Goal: Transaction & Acquisition: Download file/media

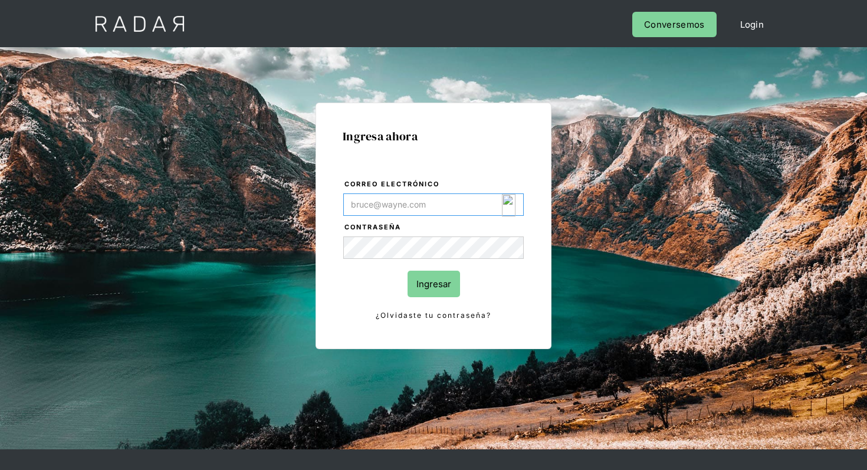
click at [507, 200] on img "Login Form" at bounding box center [509, 205] width 14 height 22
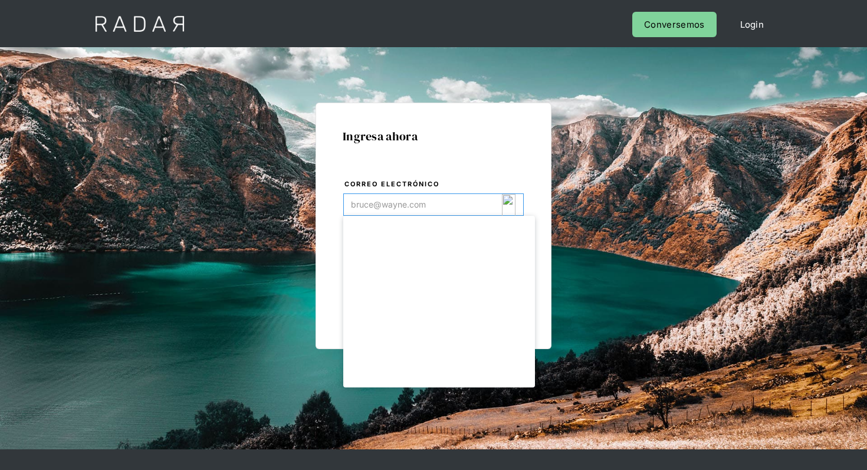
type input "[EMAIL_ADDRESS][DOMAIN_NAME]"
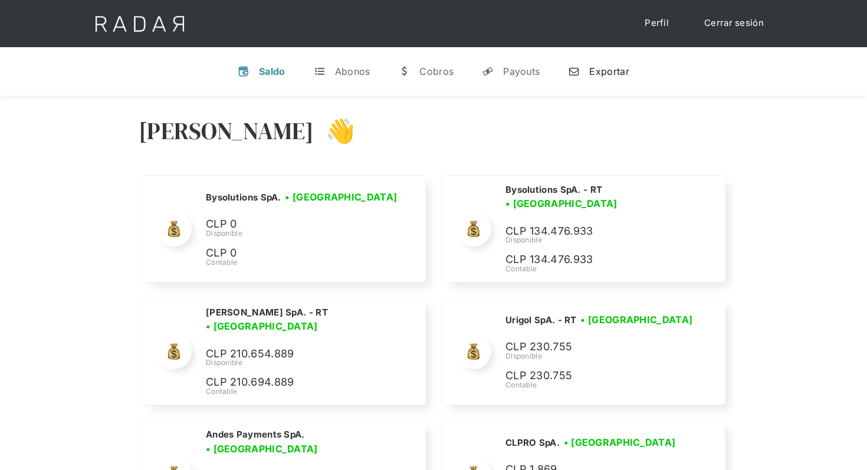
click at [585, 78] on link "n Exportar" at bounding box center [598, 71] width 80 height 31
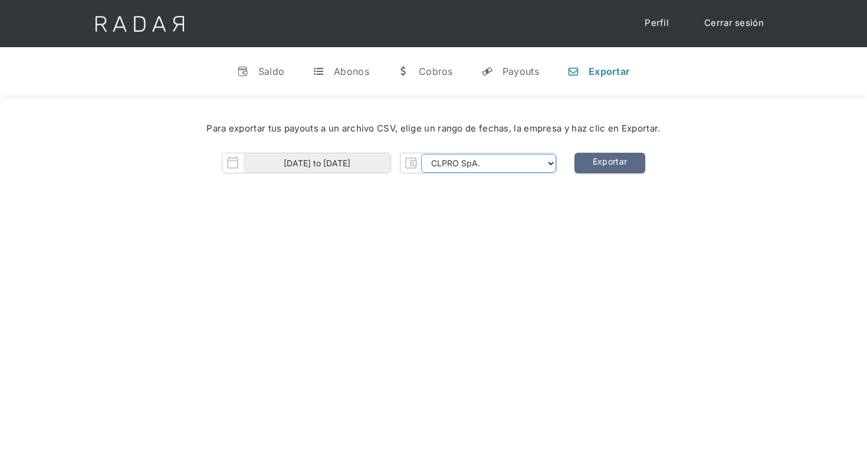
click at [478, 160] on select "CLPRO SpA. Coster SpA. Urigol SpA. Bysolutions SpA. Clmax SpA. Andes Payments S…" at bounding box center [488, 163] width 135 height 19
select select "bysolutions-rt"
click at [422, 154] on select "CLPRO SpA. Coster SpA. Urigol SpA. Bysolutions SpA. Clmax SpA. Andes Payments S…" at bounding box center [488, 163] width 135 height 19
click at [513, 157] on select "CLPRO SpA. Coster SpA. Urigol SpA. Bysolutions SpA. Clmax SpA. Andes Payments S…" at bounding box center [488, 163] width 135 height 19
click at [422, 154] on select "CLPRO SpA. Coster SpA. Urigol SpA. Bysolutions SpA. Clmax SpA. Andes Payments S…" at bounding box center [488, 163] width 135 height 19
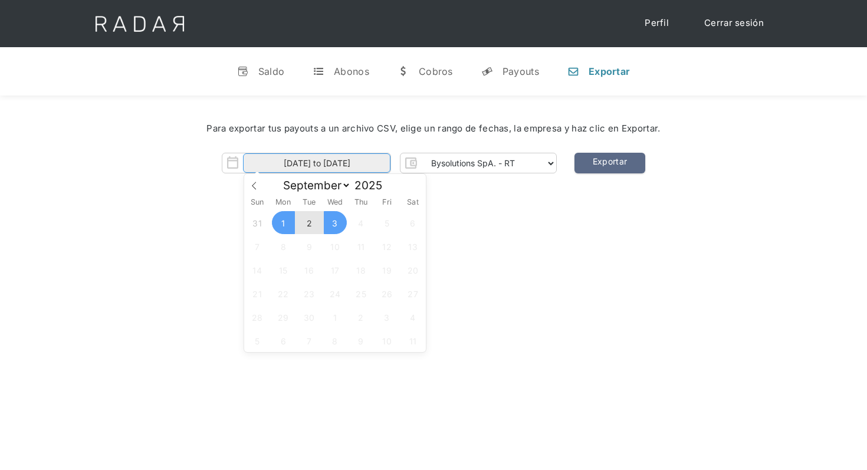
click at [305, 165] on input "01-09-2025 to 03-09-2025" at bounding box center [316, 162] width 147 height 19
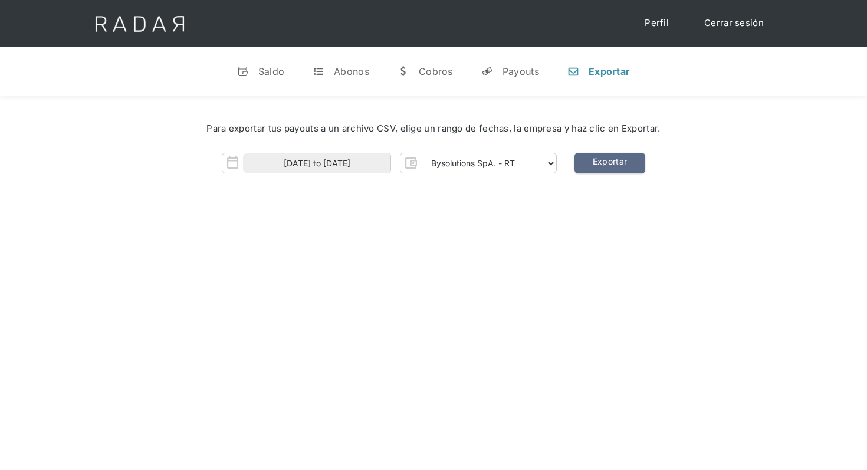
click at [584, 235] on div "Hola Nicola 👋 Cargando tus cuentas... Nombre de la empresa • Conectada • Descon…" at bounding box center [433, 330] width 867 height 470
click at [620, 174] on div "Para exportar tus payouts a un archivo CSV, elige un rango de fechas, la empres…" at bounding box center [433, 150] width 867 height 111
click at [610, 163] on link "Exportar" at bounding box center [609, 163] width 71 height 21
